Goal: Find specific page/section: Find specific page/section

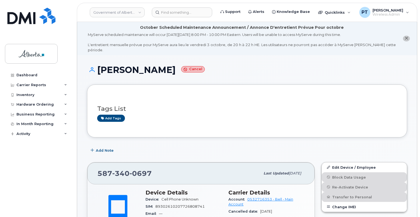
scroll to position [302, 0]
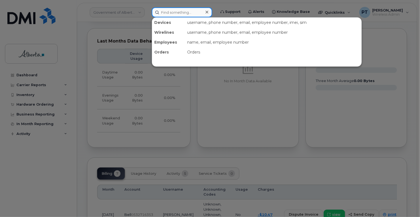
click at [175, 14] on input at bounding box center [182, 12] width 60 height 10
paste input "7802385487"
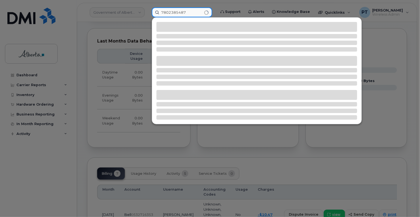
type input "7802385487"
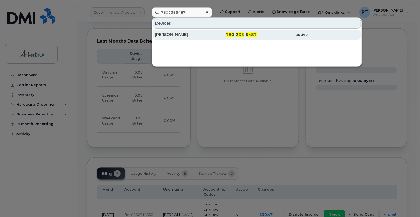
click at [177, 34] on div "[PERSON_NAME]" at bounding box center [180, 34] width 51 height 5
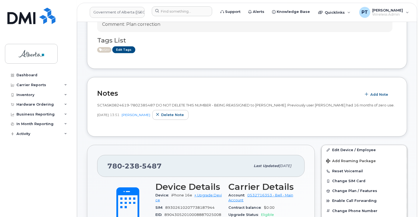
scroll to position [165, 0]
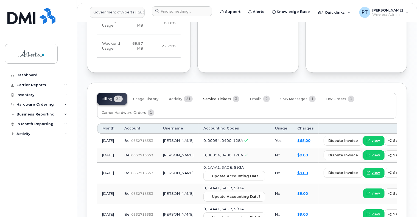
click at [214, 97] on span "Service Tickets" at bounding box center [217, 99] width 28 height 4
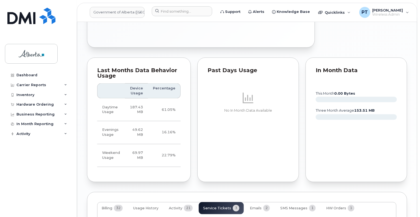
scroll to position [508, 0]
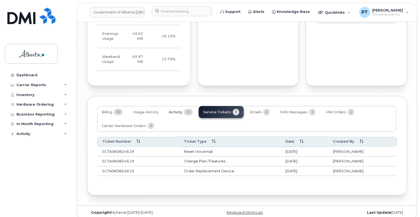
click at [177, 110] on span "Activity" at bounding box center [175, 112] width 13 height 4
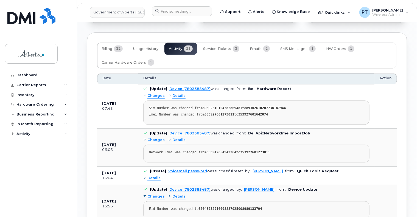
scroll to position [576, 0]
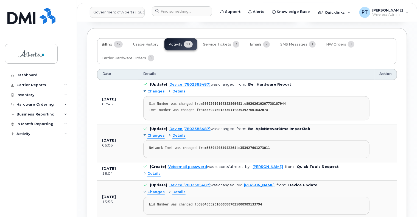
click at [107, 42] on span "Billing" at bounding box center [107, 44] width 11 height 4
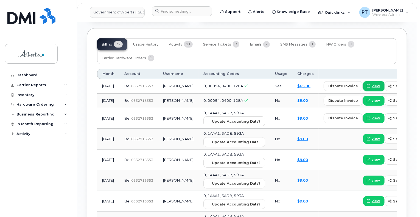
click at [372, 84] on span "view" at bounding box center [376, 86] width 8 height 5
drag, startPoint x: 215, startPoint y: 37, endPoint x: 213, endPoint y: 40, distance: 3.4
click at [215, 42] on span "Service Tickets" at bounding box center [217, 44] width 28 height 4
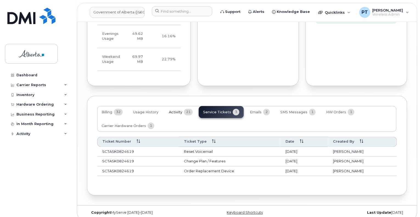
click at [177, 110] on span "Activity" at bounding box center [175, 112] width 13 height 4
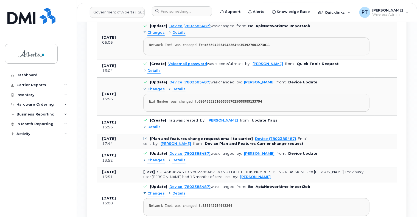
scroll to position [646, 0]
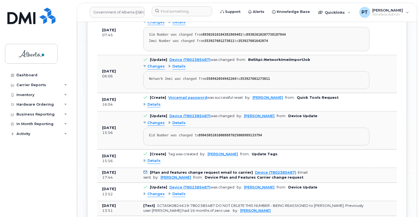
click at [153, 158] on span "Details" at bounding box center [153, 160] width 13 height 5
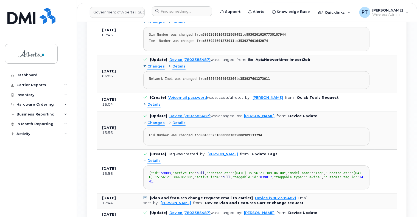
click at [153, 158] on span "Details" at bounding box center [153, 160] width 13 height 5
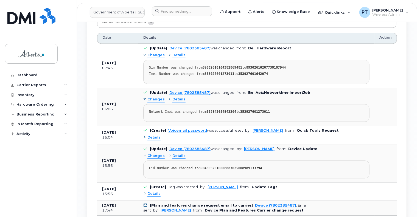
scroll to position [591, 0]
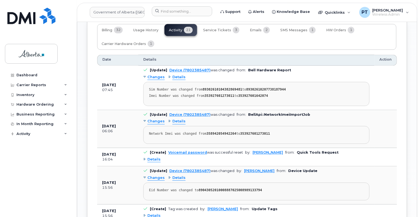
click at [153, 157] on span "Details" at bounding box center [153, 159] width 13 height 5
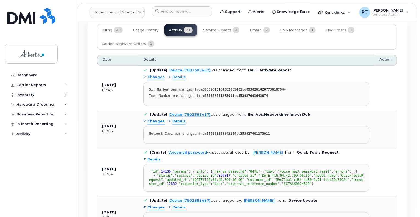
click at [153, 157] on span "Details" at bounding box center [153, 159] width 13 height 5
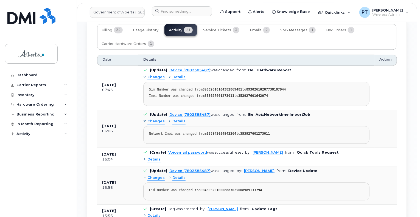
click at [155, 119] on span "Changes" at bounding box center [155, 121] width 17 height 5
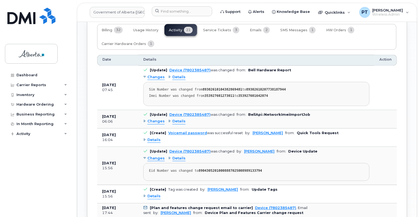
click at [155, 119] on span "Changes" at bounding box center [155, 121] width 17 height 5
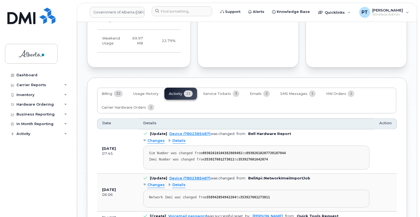
scroll to position [481, 0]
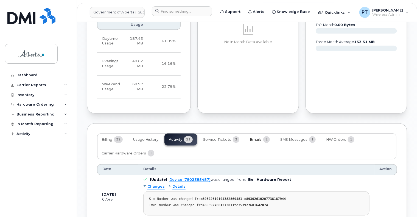
click at [253, 138] on span "Emails" at bounding box center [256, 140] width 12 height 4
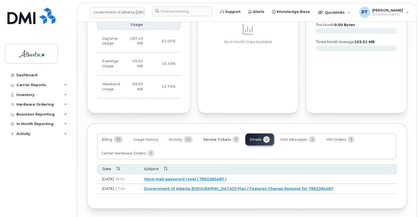
click at [216, 138] on span "Service Tickets" at bounding box center [217, 140] width 28 height 4
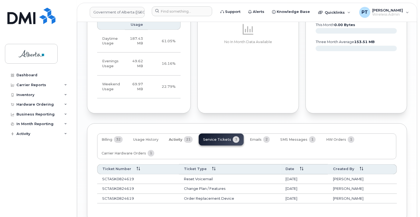
click at [172, 138] on span "Activity" at bounding box center [175, 140] width 13 height 4
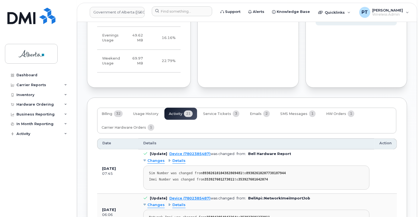
scroll to position [563, 0]
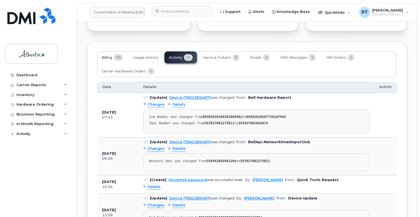
drag, startPoint x: 107, startPoint y: 52, endPoint x: 124, endPoint y: 54, distance: 17.9
click at [107, 55] on span "Billing" at bounding box center [107, 57] width 11 height 4
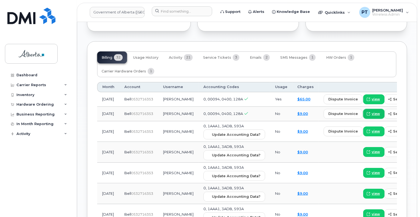
click at [372, 111] on span "view" at bounding box center [376, 113] width 8 height 5
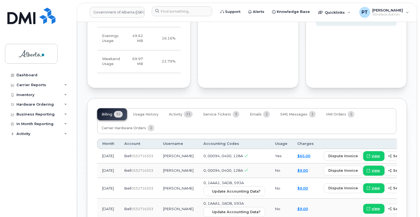
scroll to position [508, 0]
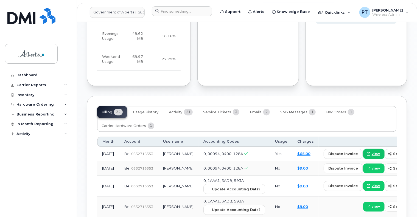
click at [372, 152] on span "view" at bounding box center [376, 154] width 8 height 5
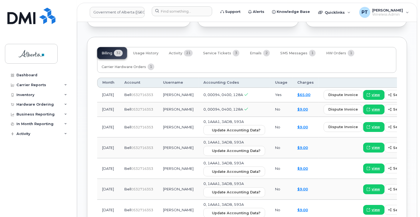
scroll to position [536, 0]
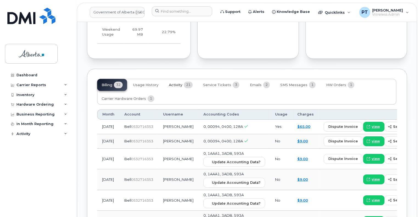
click at [178, 83] on span "Activity" at bounding box center [175, 85] width 13 height 4
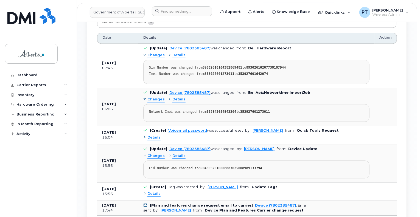
scroll to position [673, 0]
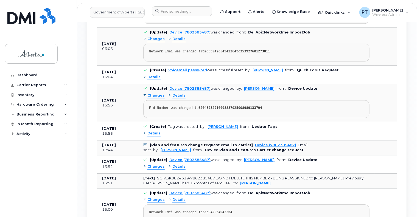
click at [149, 133] on div "Details" at bounding box center [256, 133] width 226 height 9
click at [154, 129] on div "Details" at bounding box center [256, 133] width 226 height 9
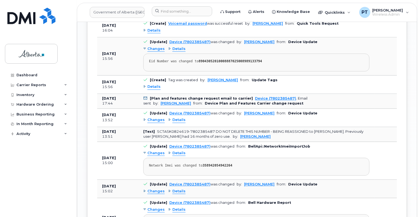
scroll to position [728, 0]
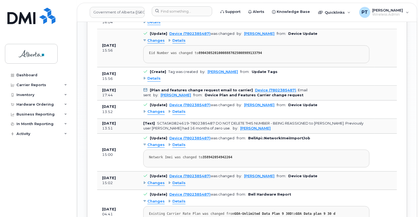
click at [154, 109] on span "Changes" at bounding box center [155, 111] width 17 height 5
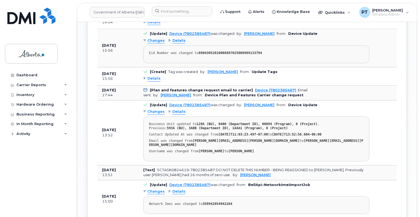
click at [154, 109] on span "Changes" at bounding box center [155, 111] width 17 height 5
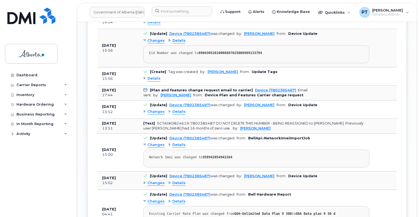
drag, startPoint x: 100, startPoint y: 101, endPoint x: 94, endPoint y: 98, distance: 6.3
click at [100, 101] on td "[DATE] 13:52" at bounding box center [117, 109] width 41 height 18
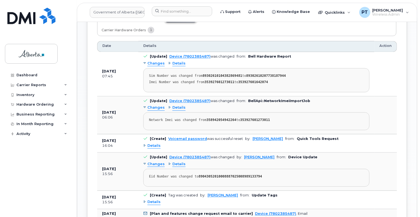
scroll to position [563, 0]
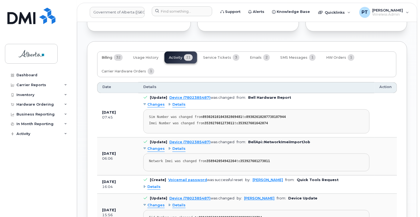
drag, startPoint x: 110, startPoint y: 52, endPoint x: 104, endPoint y: 74, distance: 22.8
click at [110, 55] on span "Billing" at bounding box center [107, 57] width 11 height 4
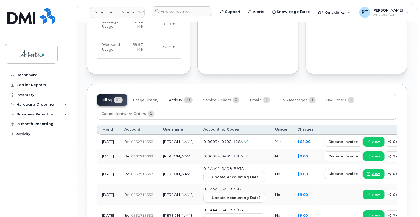
scroll to position [549, 0]
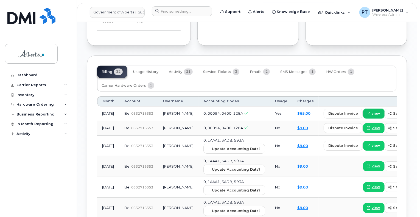
click at [372, 111] on span "view" at bounding box center [376, 113] width 8 height 5
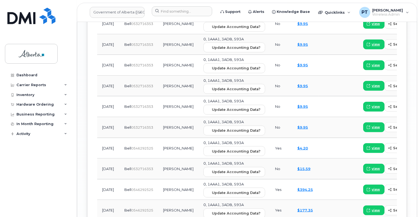
scroll to position [933, 0]
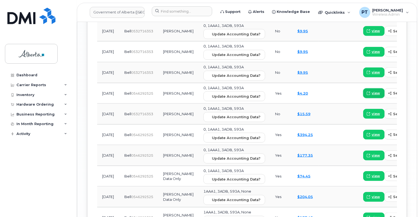
click at [372, 91] on span "view" at bounding box center [376, 93] width 8 height 5
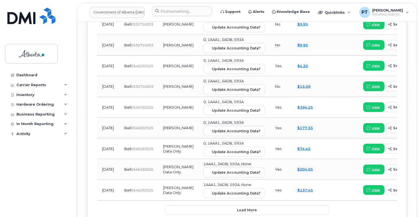
scroll to position [988, 0]
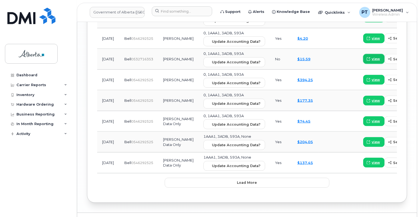
click at [372, 57] on span "view" at bounding box center [376, 59] width 8 height 5
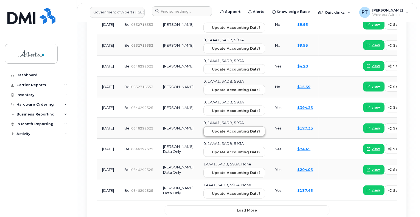
scroll to position [961, 0]
click at [372, 105] on span "view" at bounding box center [376, 107] width 8 height 5
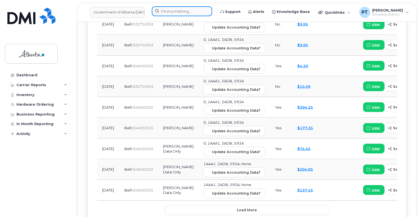
click at [170, 13] on input at bounding box center [182, 11] width 60 height 10
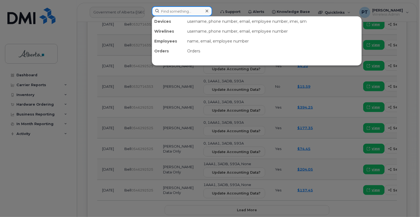
paste input "4038751543"
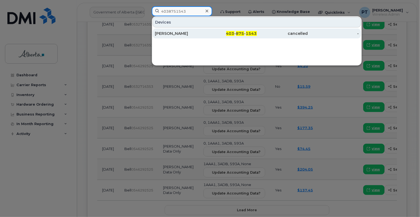
type input "4038751543"
click at [171, 32] on div "[PERSON_NAME]" at bounding box center [180, 33] width 51 height 5
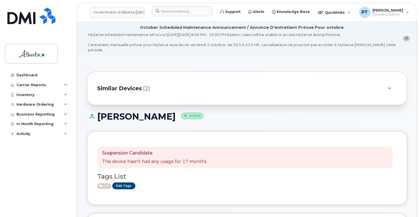
scroll to position [137, 0]
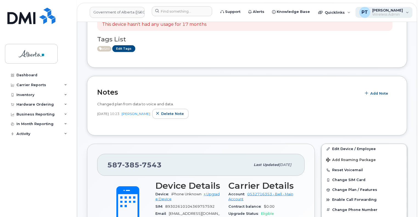
click at [400, 13] on div "PT Penny Tse Wireless Admin" at bounding box center [383, 12] width 57 height 11
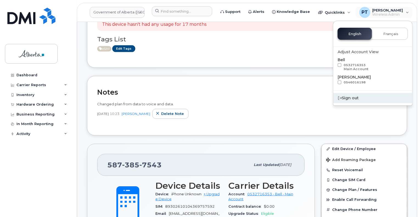
click at [350, 98] on div "Sign out" at bounding box center [372, 98] width 79 height 10
